Goal: Check status

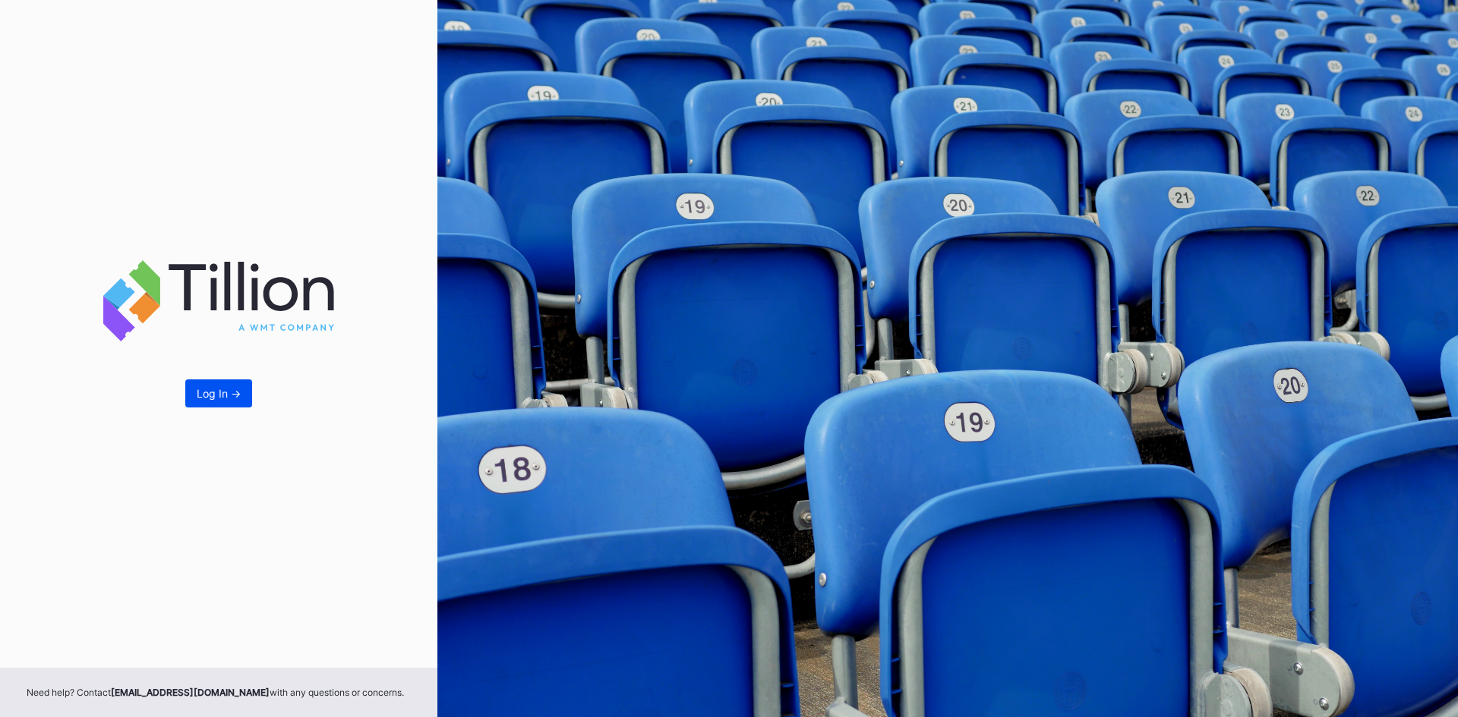
click at [244, 389] on button "Log In ->" at bounding box center [218, 394] width 67 height 28
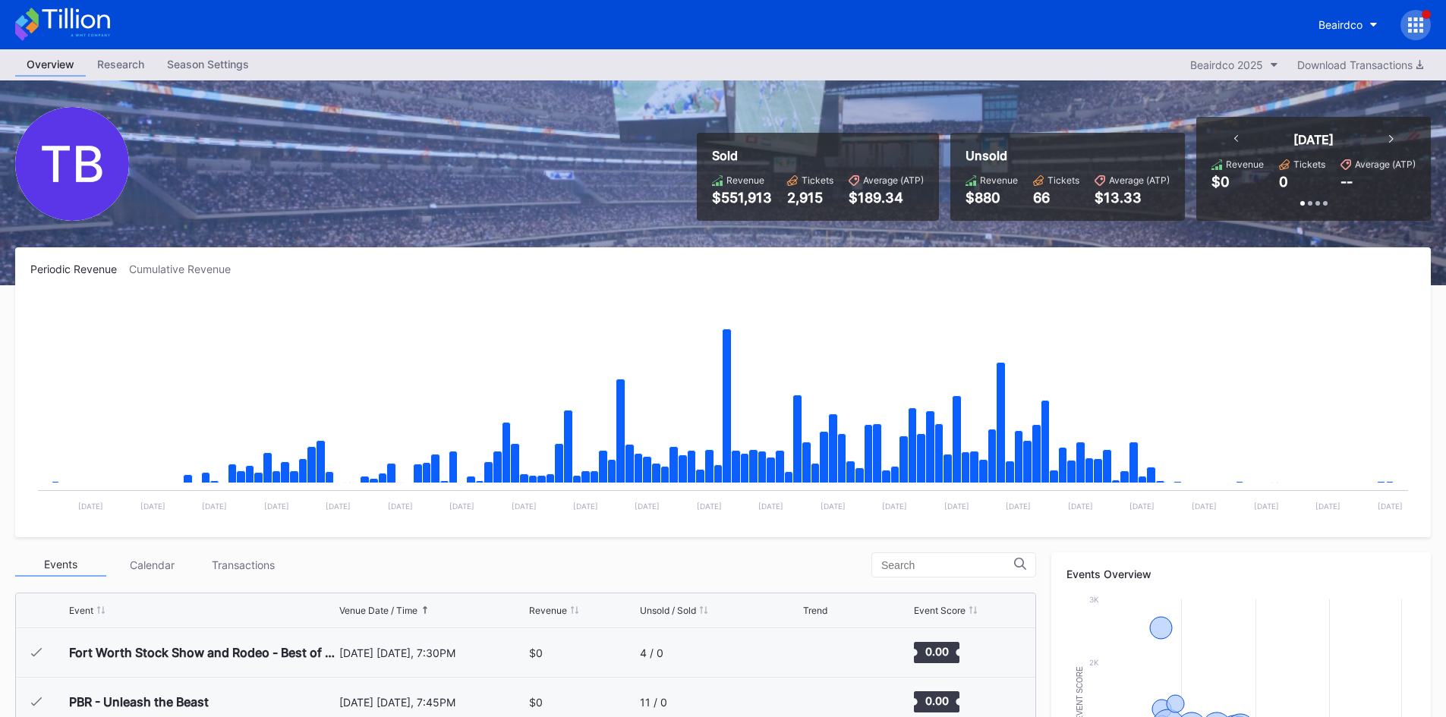
scroll to position [24916, 0]
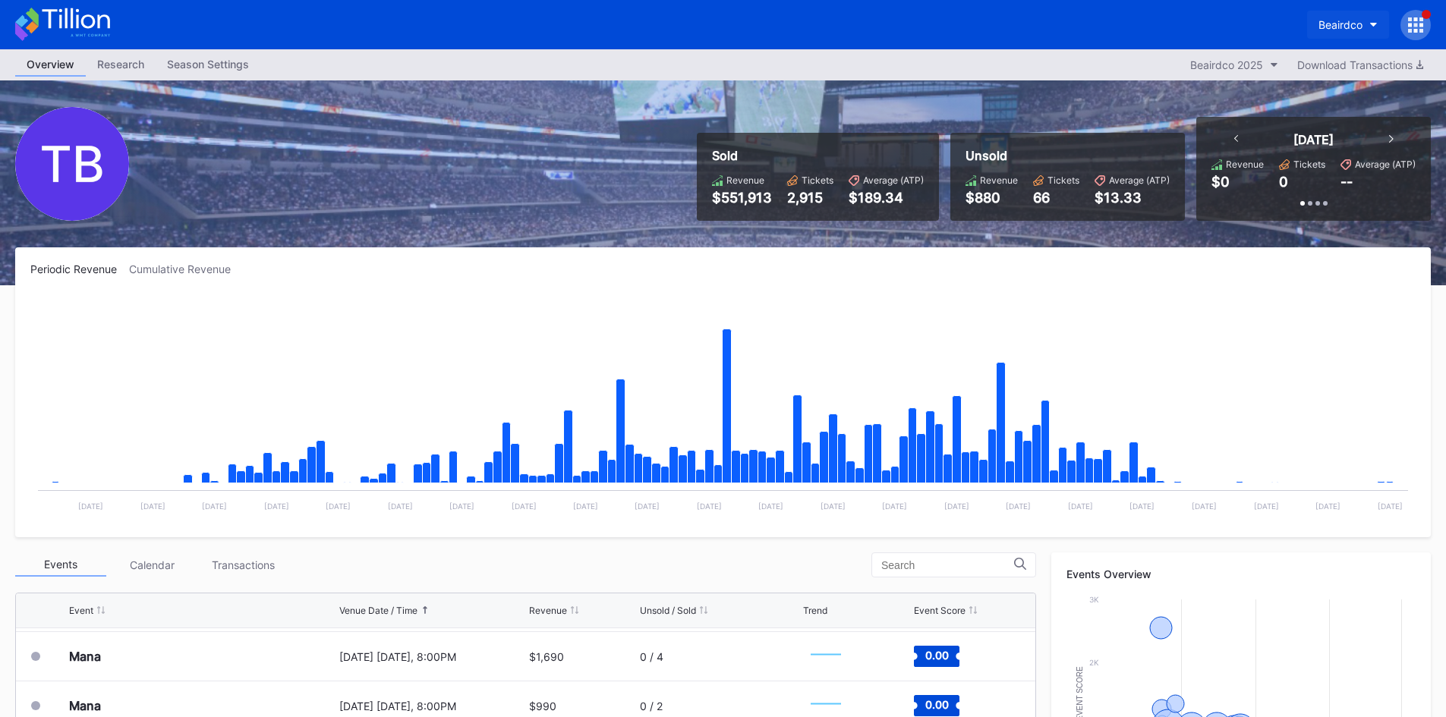
click at [1374, 21] on button "Beairdco" at bounding box center [1348, 25] width 82 height 28
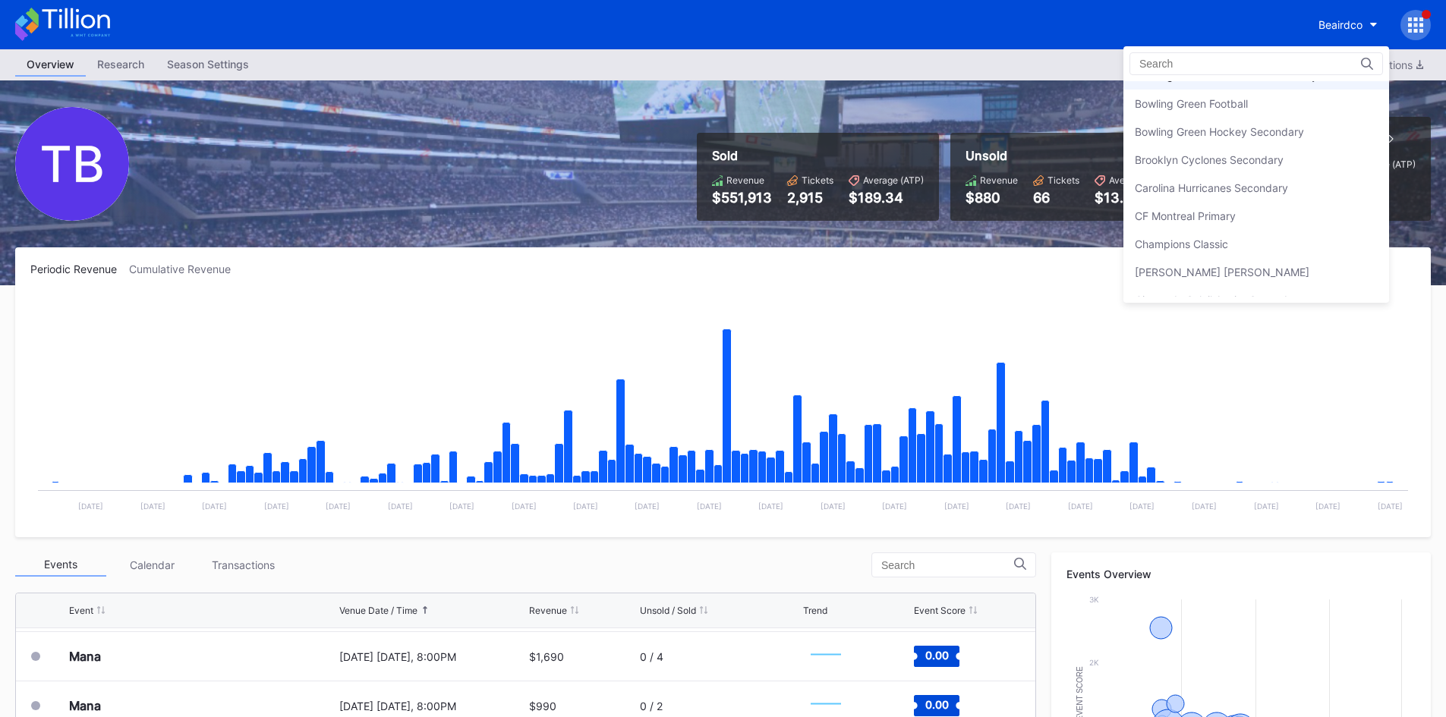
scroll to position [433, 0]
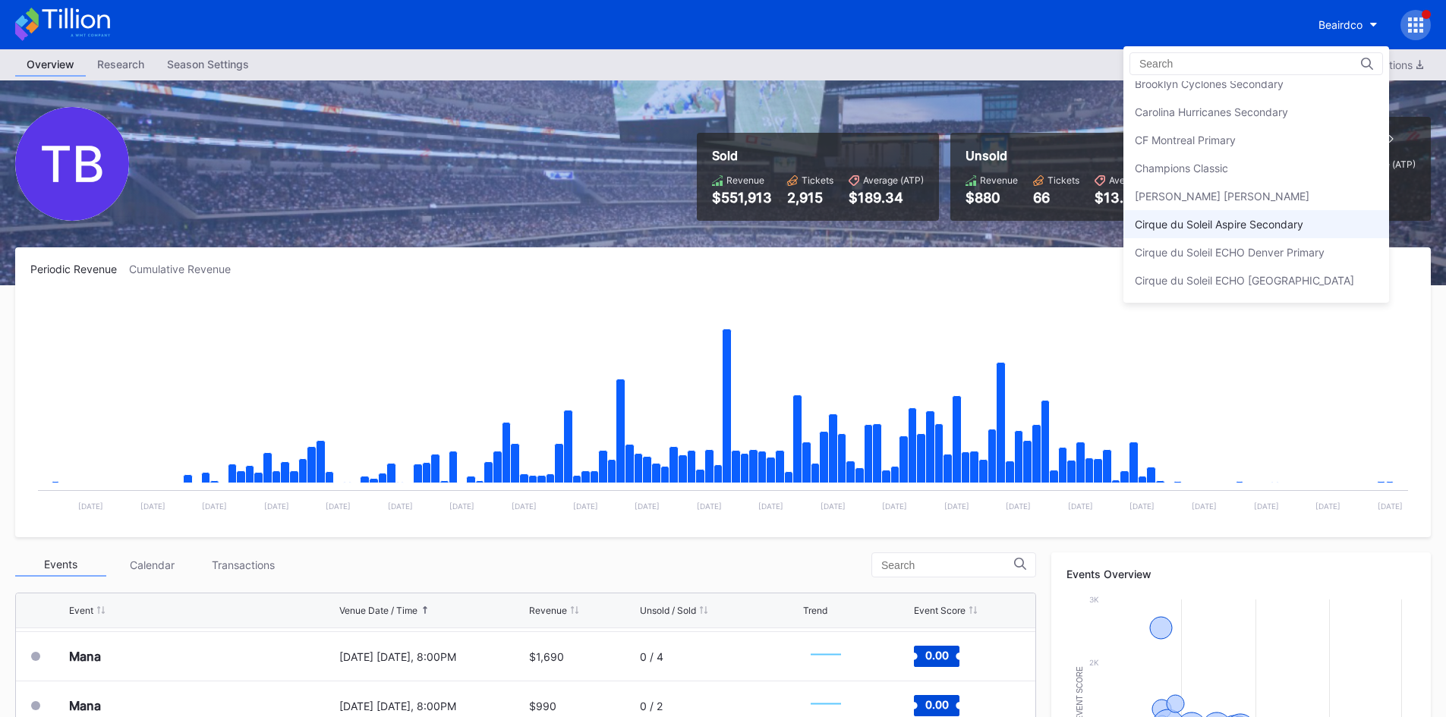
click at [1254, 223] on div "Cirque du Soleil Aspire Secondary" at bounding box center [1219, 224] width 169 height 13
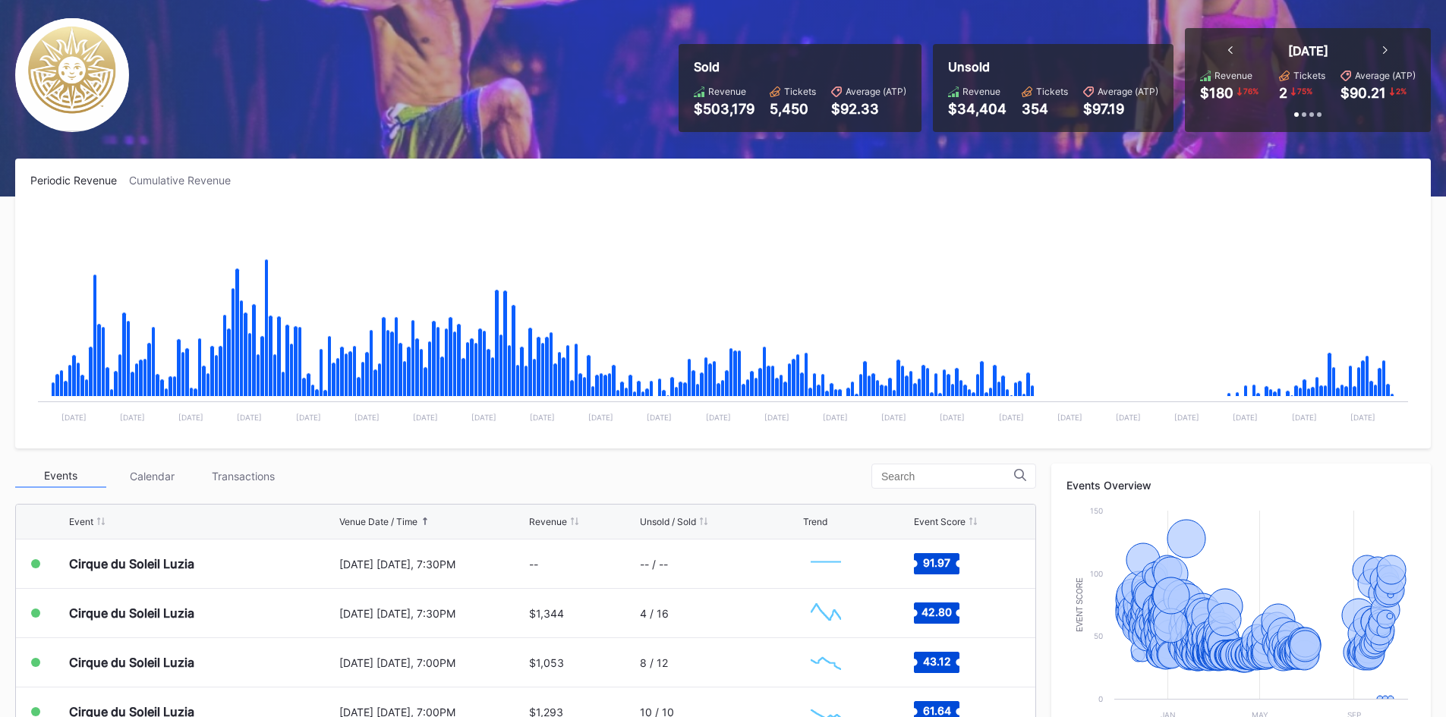
scroll to position [152, 0]
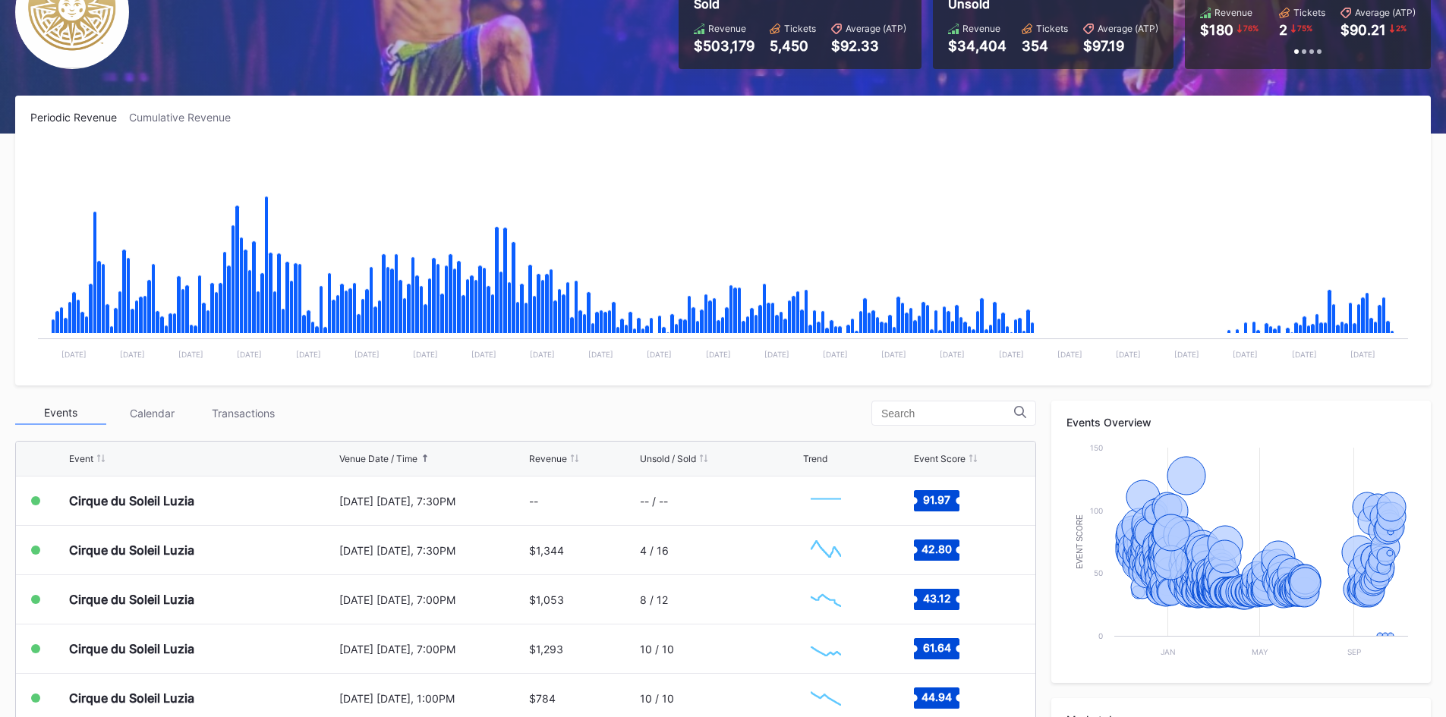
click at [260, 414] on div "Transactions" at bounding box center [242, 414] width 91 height 24
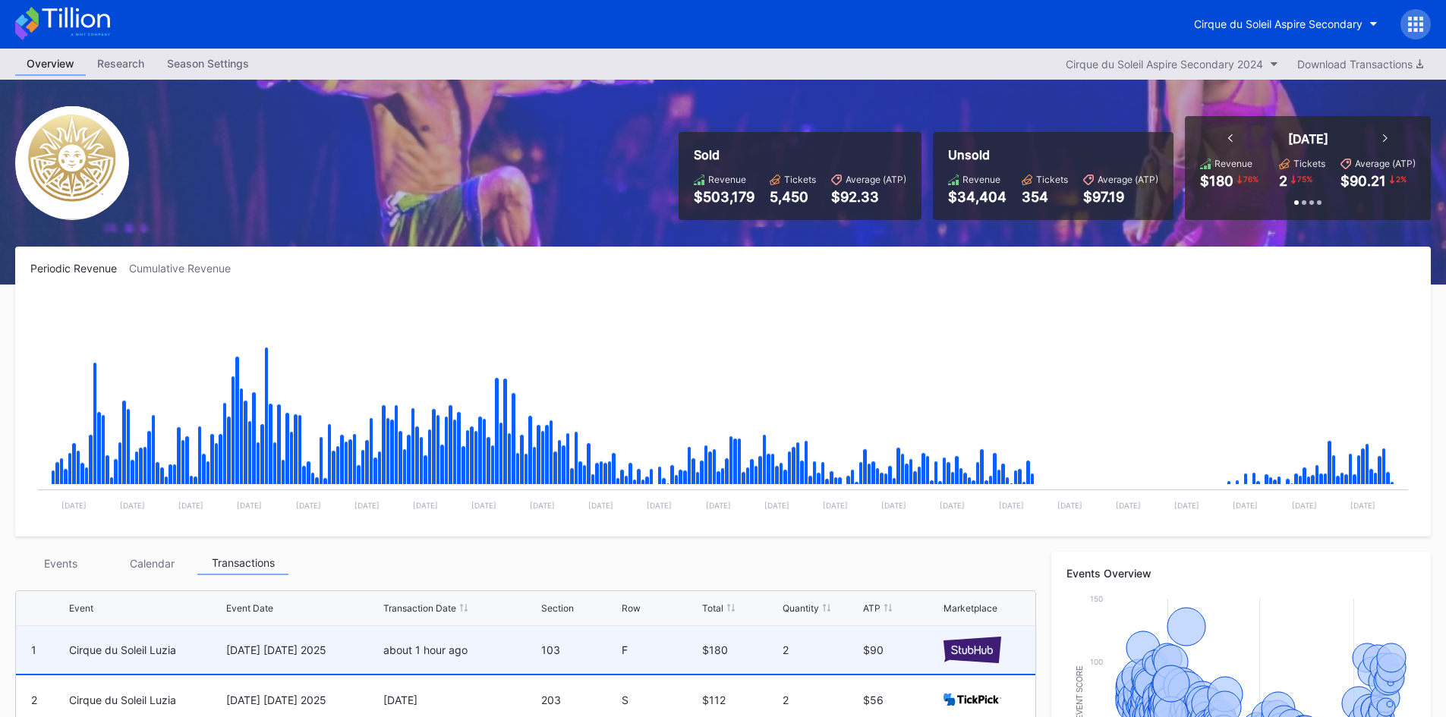
scroll to position [0, 0]
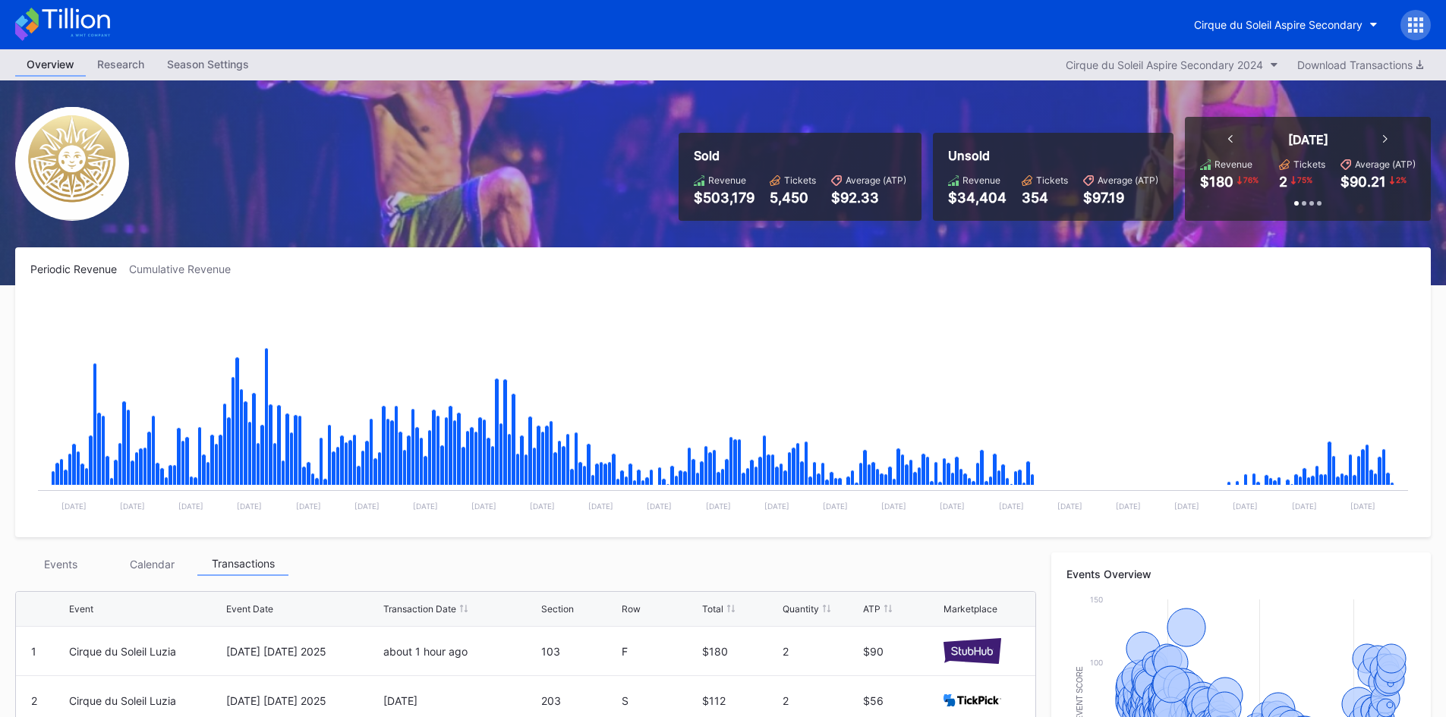
click at [1389, 137] on div "[DATE]" at bounding box center [1308, 139] width 190 height 15
click at [1384, 139] on icon at bounding box center [1385, 139] width 5 height 8
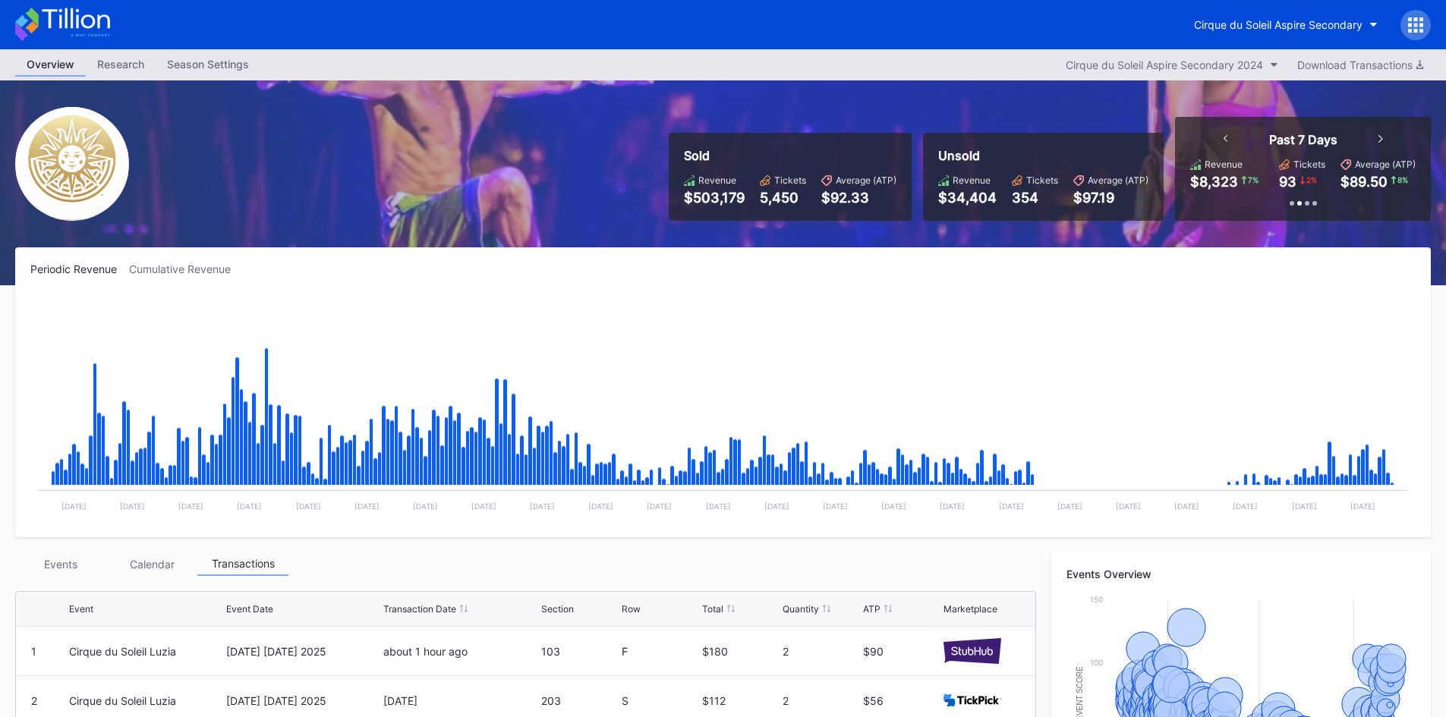
click at [1384, 139] on div "Past 7 Days" at bounding box center [1304, 139] width 190 height 15
click at [1379, 136] on icon at bounding box center [1381, 139] width 5 height 8
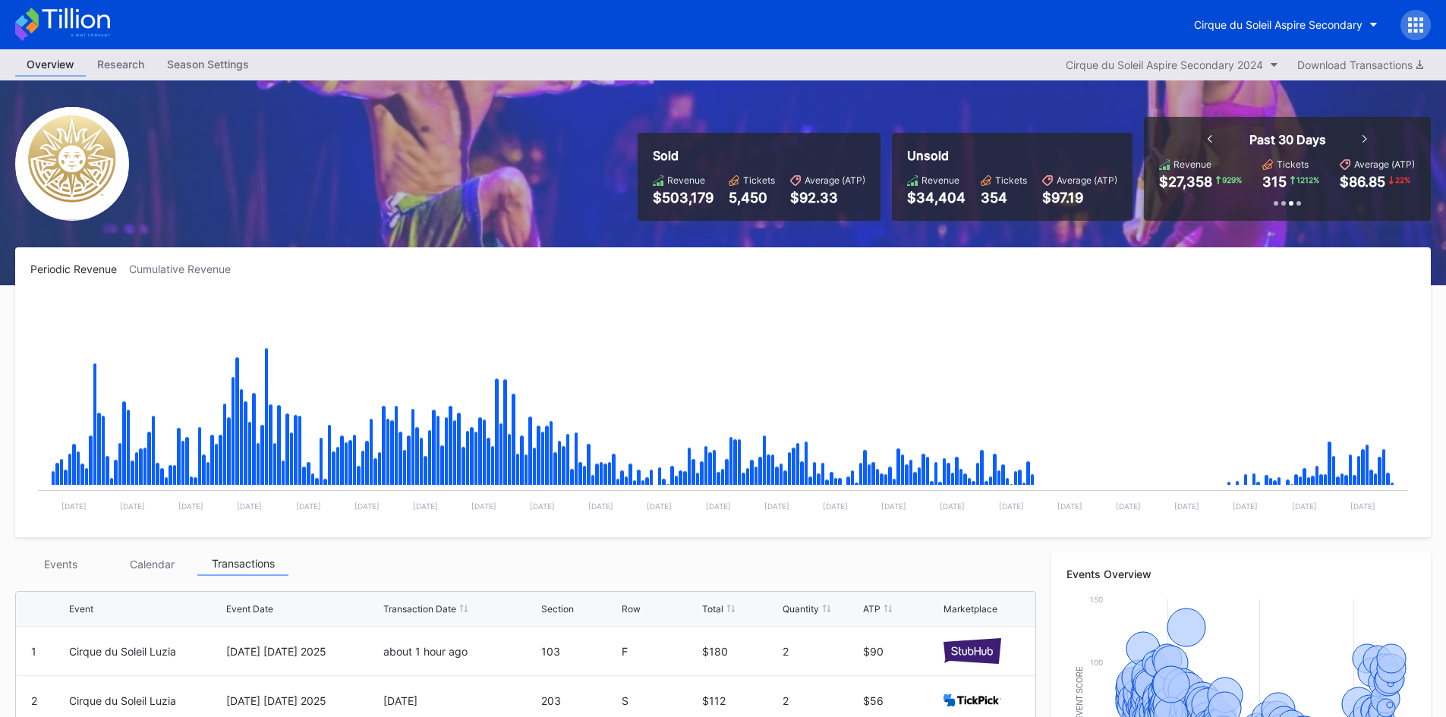
click at [1379, 136] on div "Past 30 Days" at bounding box center [1288, 139] width 190 height 15
click at [1360, 137] on div "Past 30 Days" at bounding box center [1288, 139] width 190 height 15
